Goal: Task Accomplishment & Management: Use online tool/utility

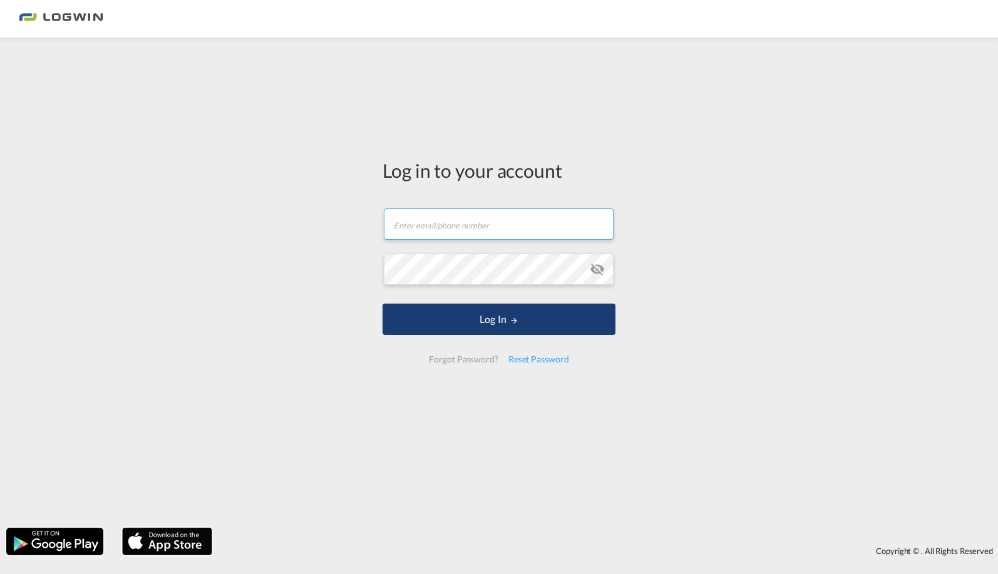
type input "[PERSON_NAME][EMAIL_ADDRESS][PERSON_NAME][DOMAIN_NAME]"
click at [517, 318] on md-icon "LOGIN" at bounding box center [514, 320] width 9 height 9
